Goal: Information Seeking & Learning: Learn about a topic

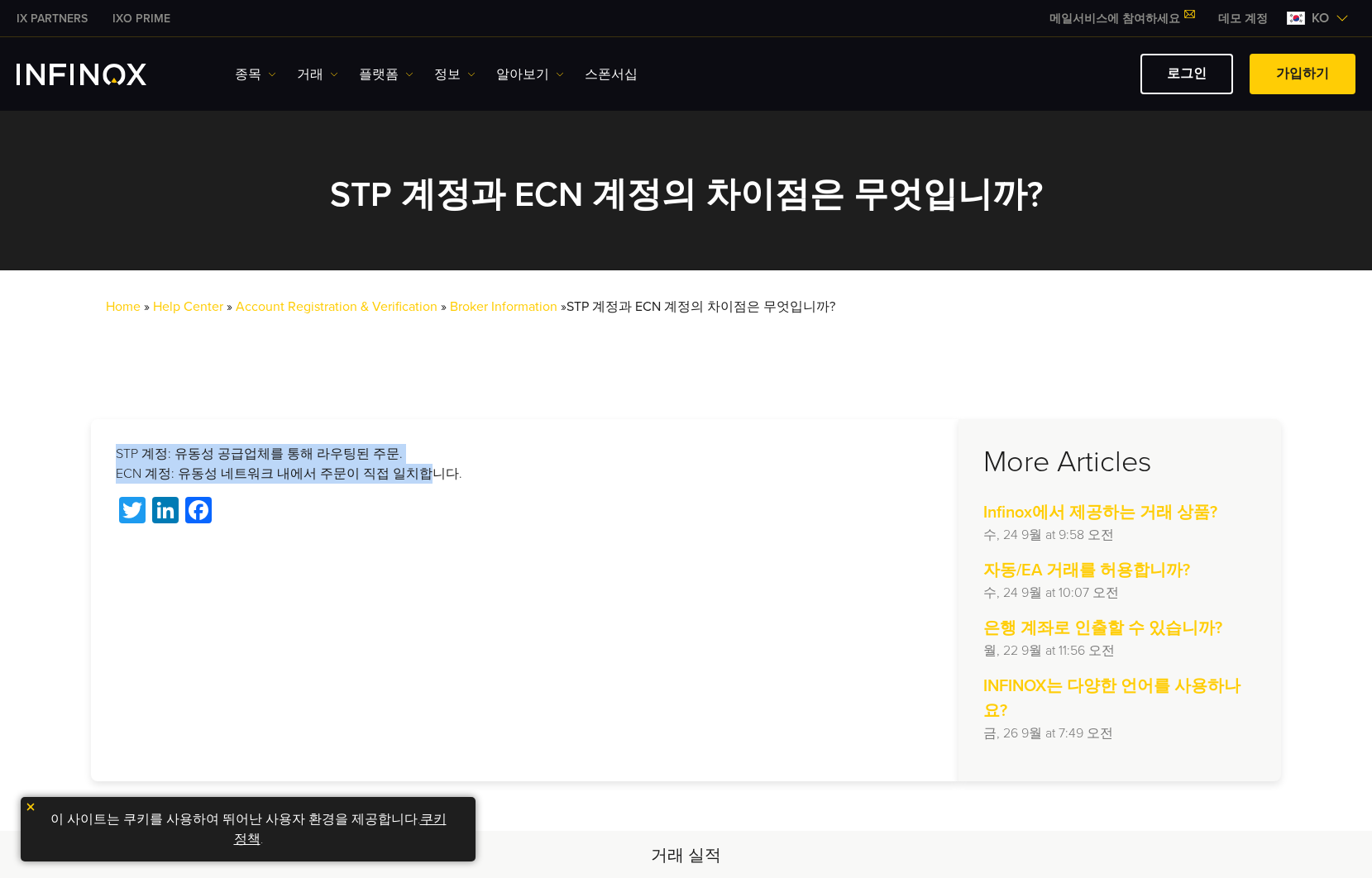
drag, startPoint x: 341, startPoint y: 434, endPoint x: 395, endPoint y: 465, distance: 62.3
click at [395, 465] on div "STP 계정: 유동성 공급업체를 통해 라우팅된 주문. ECN 계정: 유동성 네트워크 내에서 주문이 직접 일치합니다. Twitter Linked…" at bounding box center [524, 600] width 868 height 362
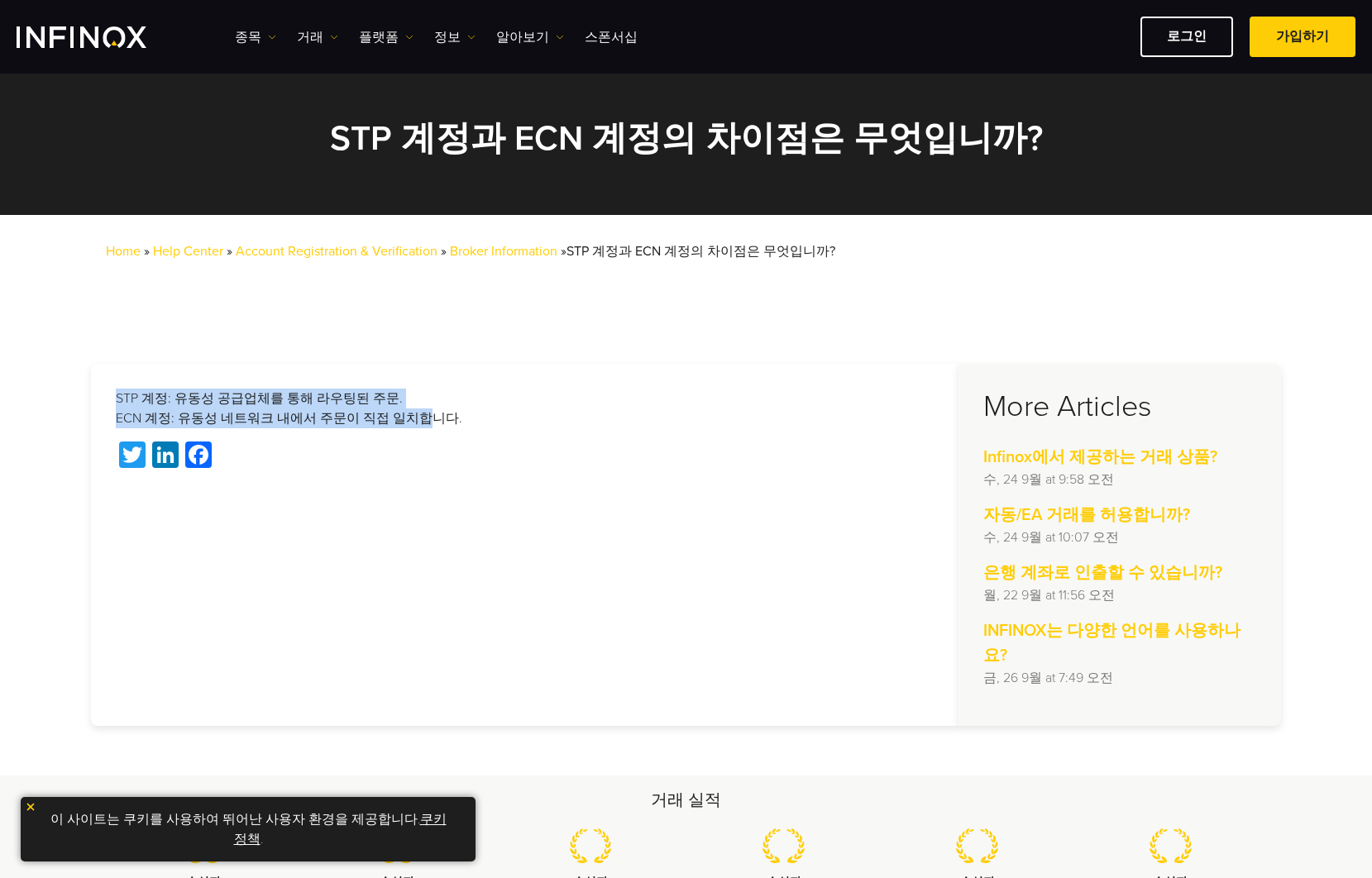
scroll to position [138, 0]
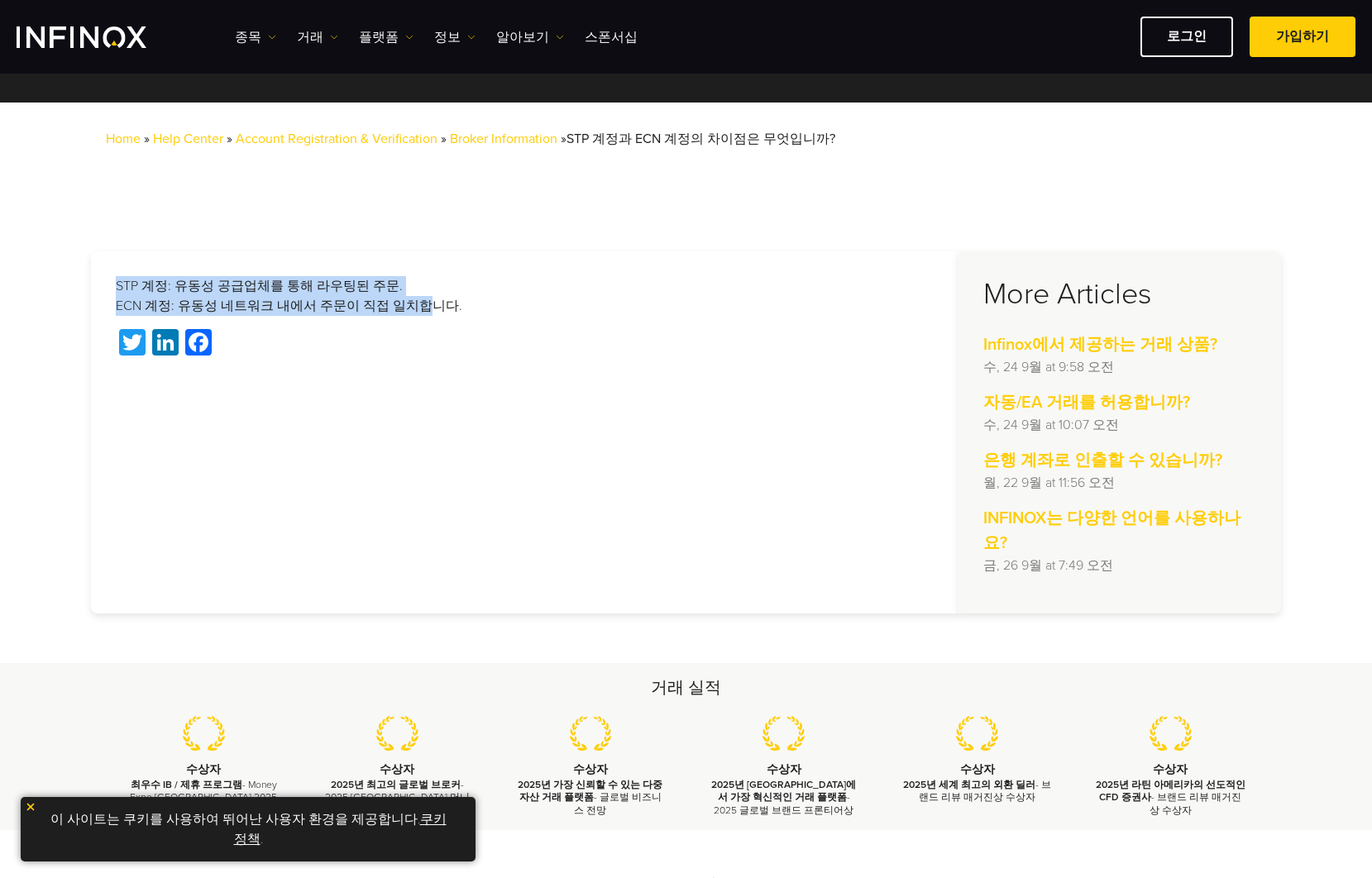
click at [499, 140] on link "Broker Information" at bounding box center [503, 138] width 107 height 16
click at [510, 141] on link "Broker Information" at bounding box center [503, 138] width 107 height 16
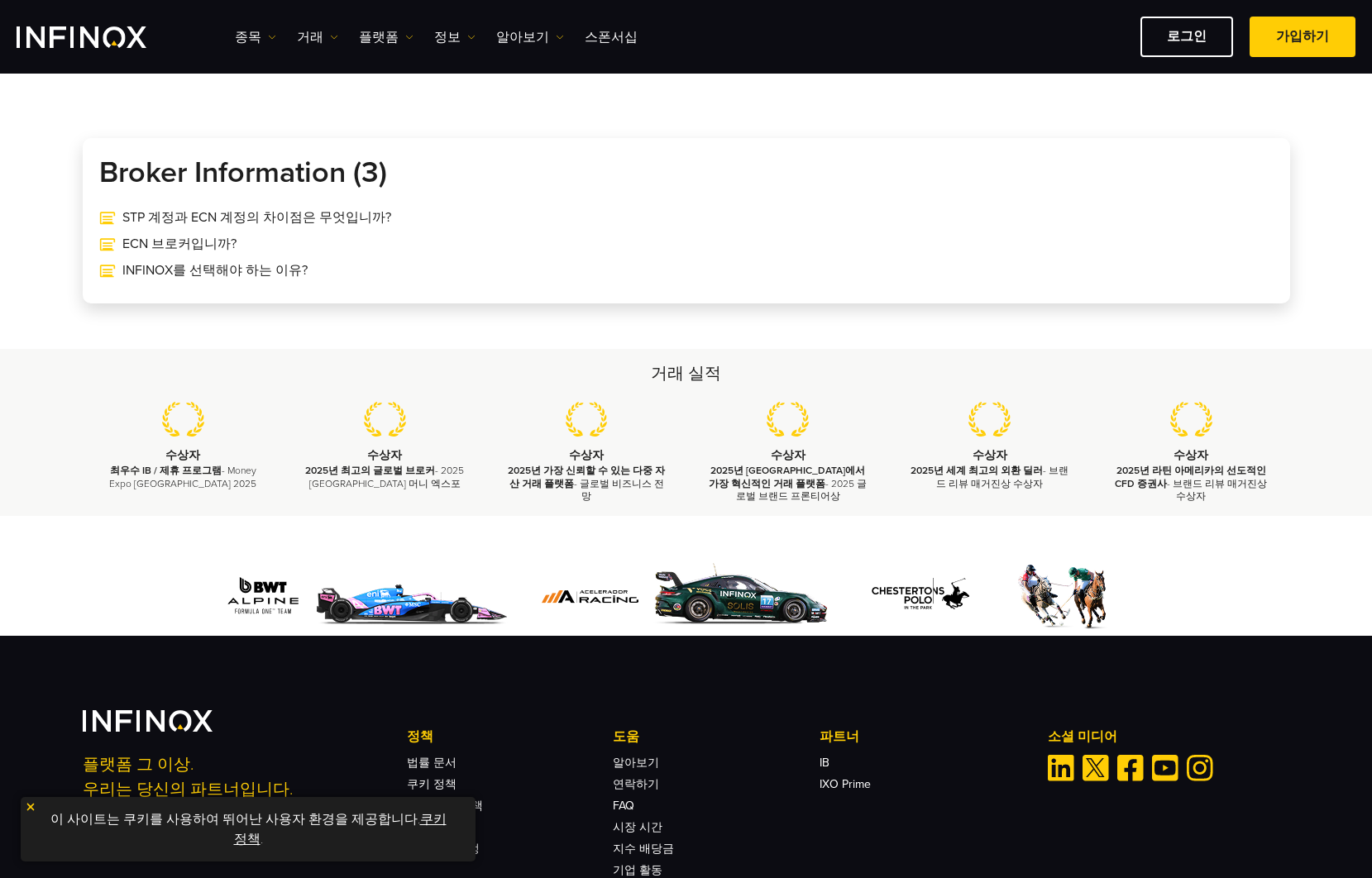
scroll to position [321, 0]
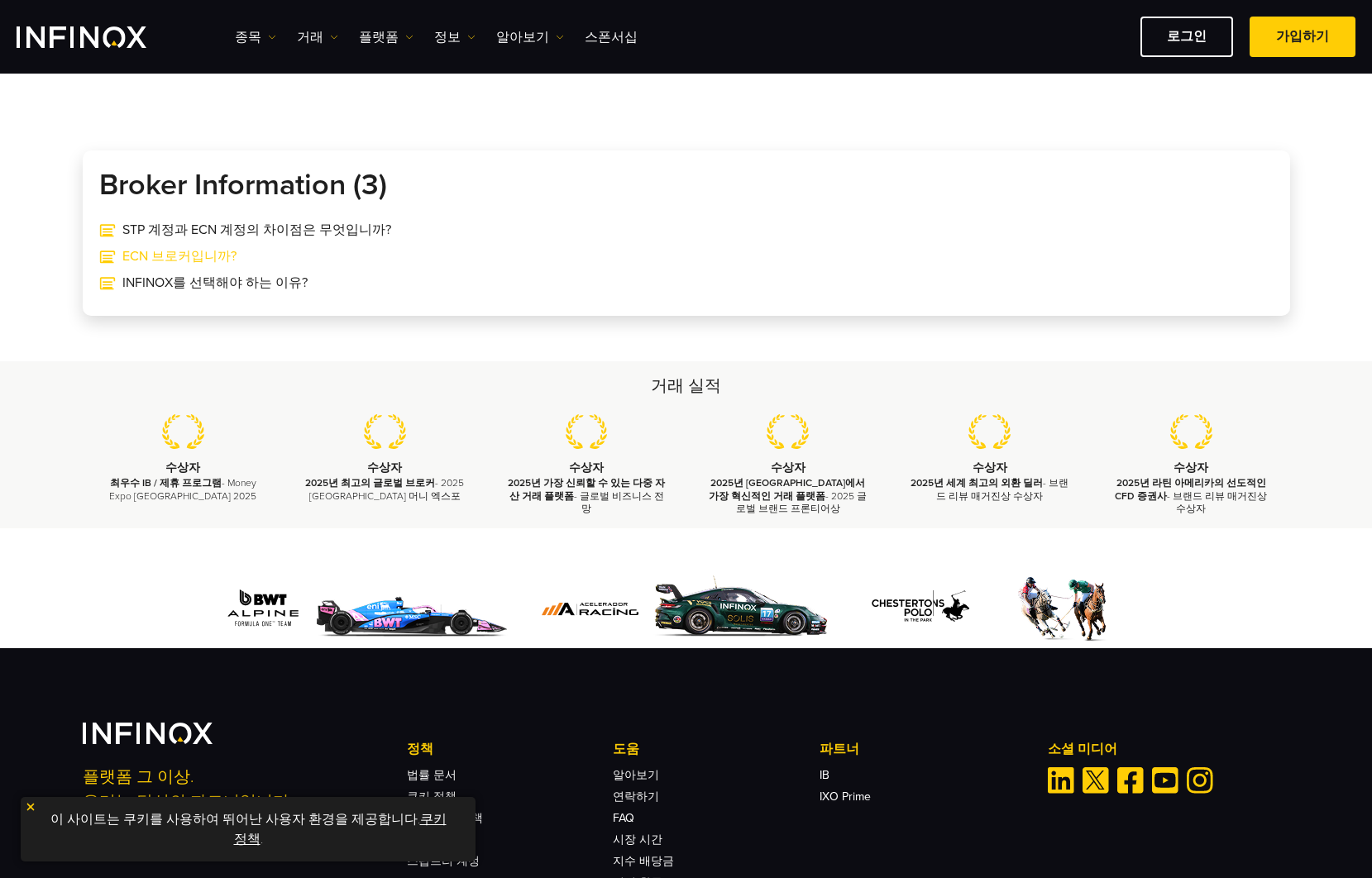
click at [167, 255] on link "ECN 브로커입니까?" at bounding box center [686, 256] width 1174 height 20
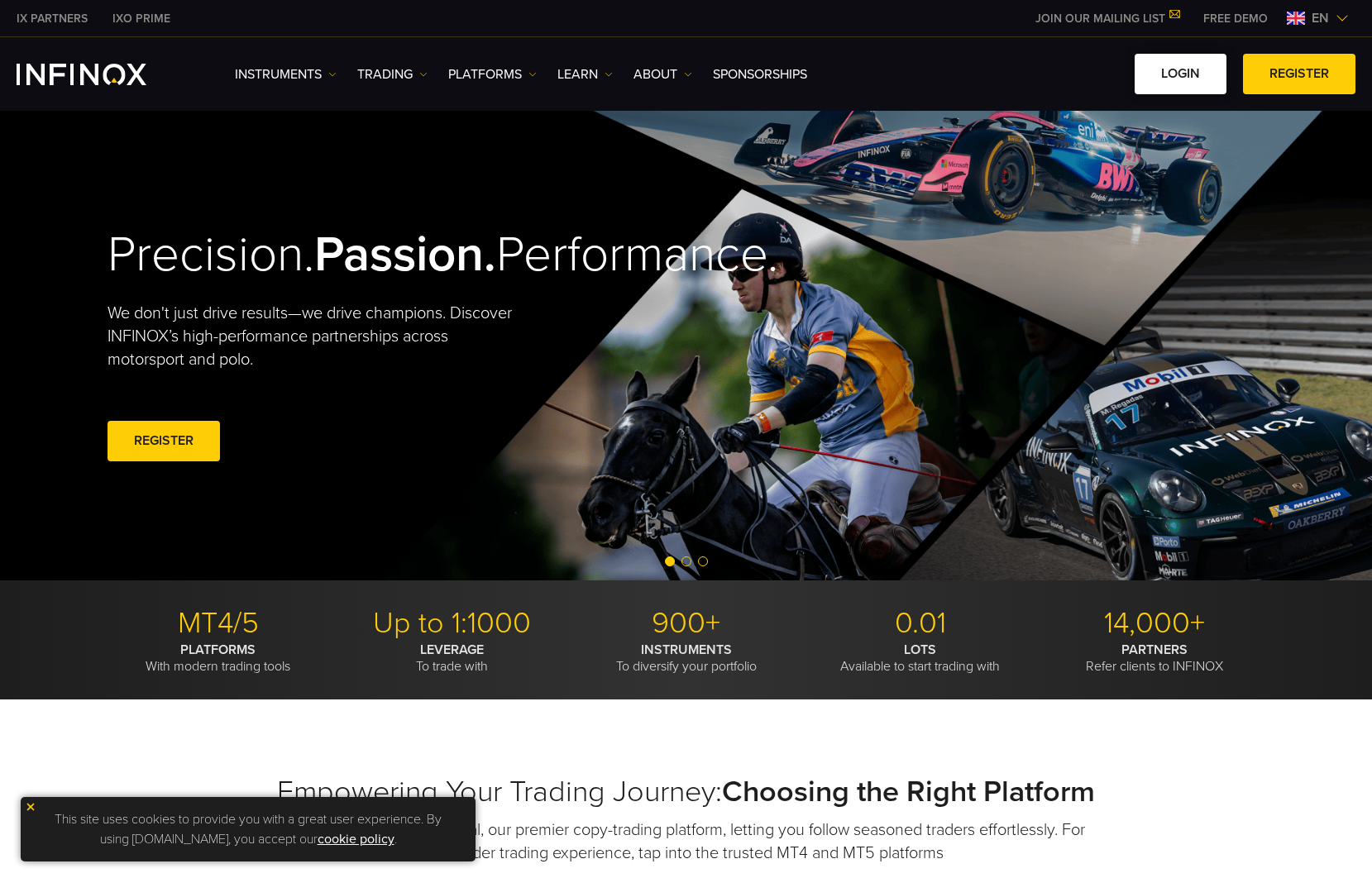
click at [1151, 62] on link "LOGIN" at bounding box center [1180, 74] width 92 height 41
